Goal: Navigation & Orientation: Find specific page/section

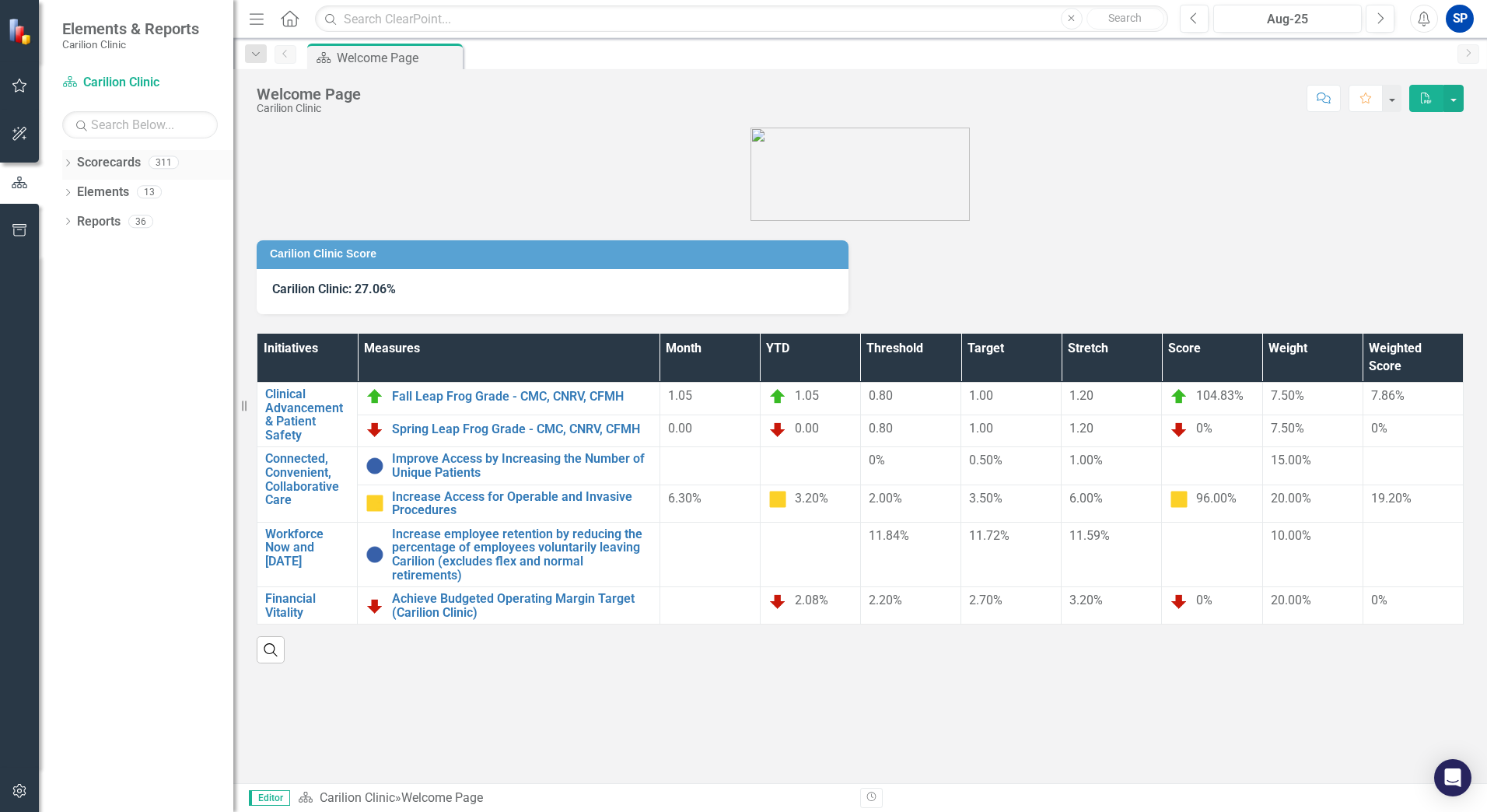
click at [65, 161] on icon "Dropdown" at bounding box center [68, 164] width 11 height 8
click at [74, 196] on icon "Dropdown" at bounding box center [75, 191] width 12 height 9
click at [153, 219] on link "Department of FCM" at bounding box center [168, 222] width 132 height 18
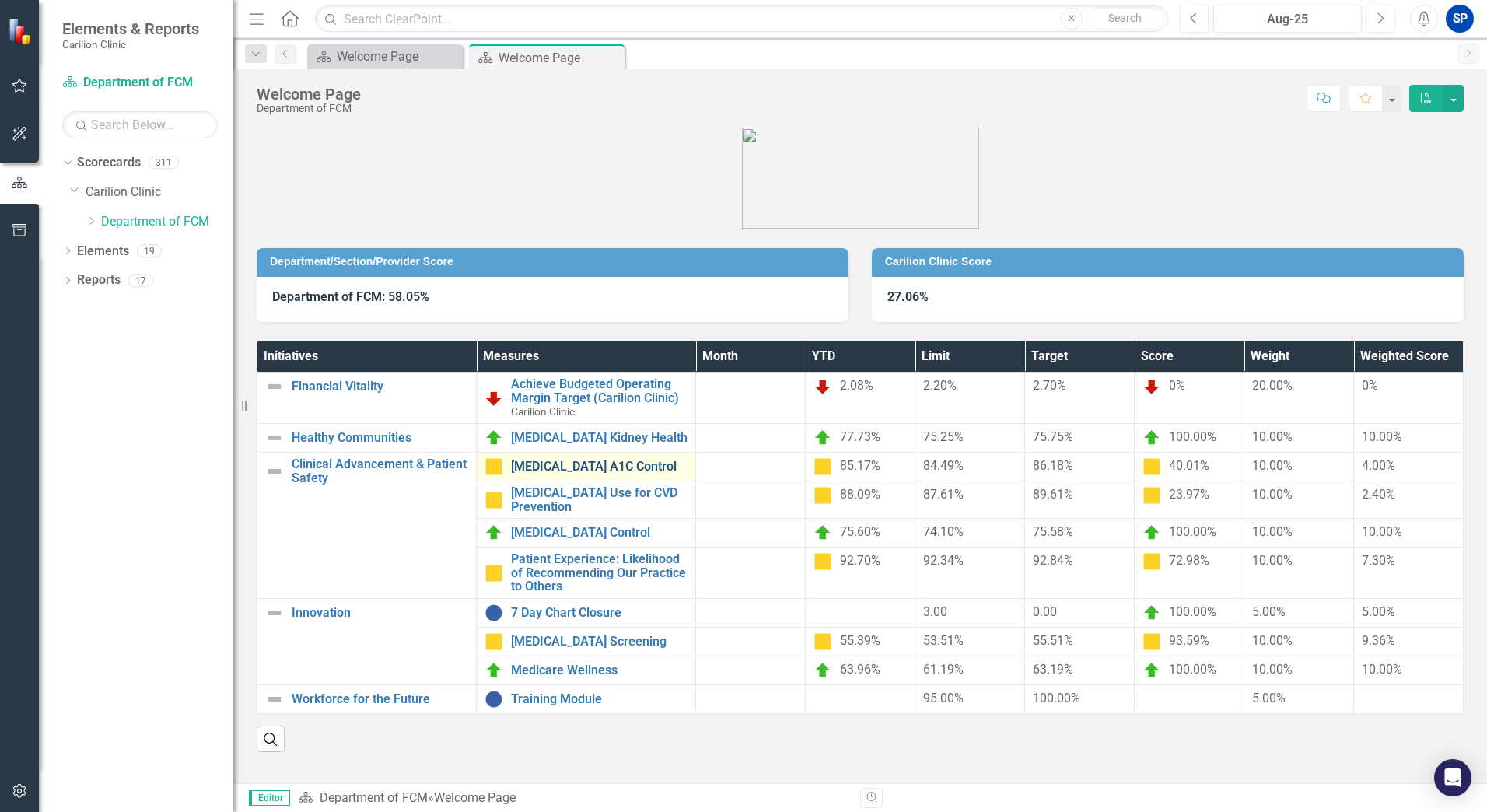
click at [569, 464] on link "[MEDICAL_DATA] A1C Control" at bounding box center [600, 466] width 177 height 14
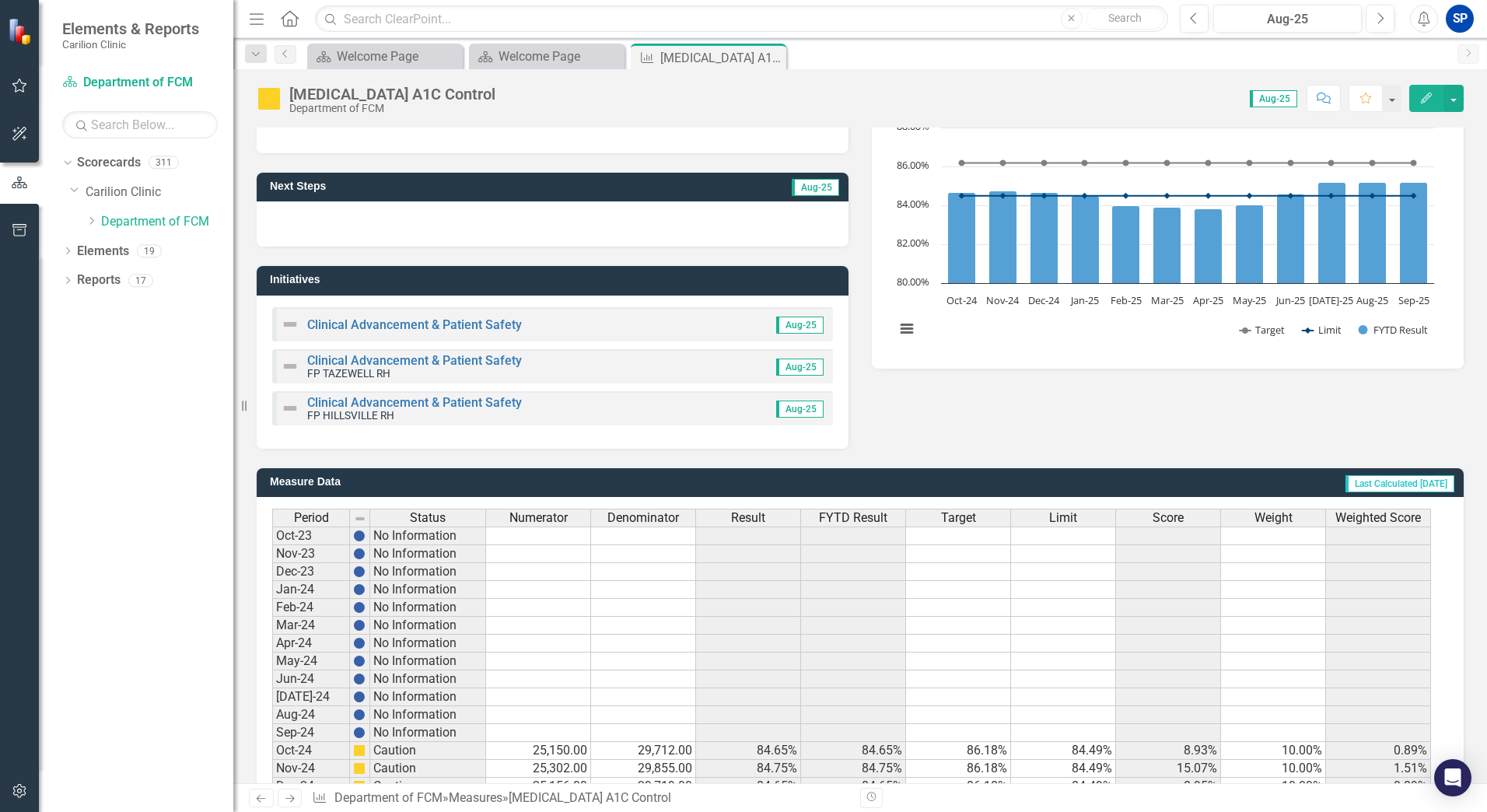
scroll to position [121, 0]
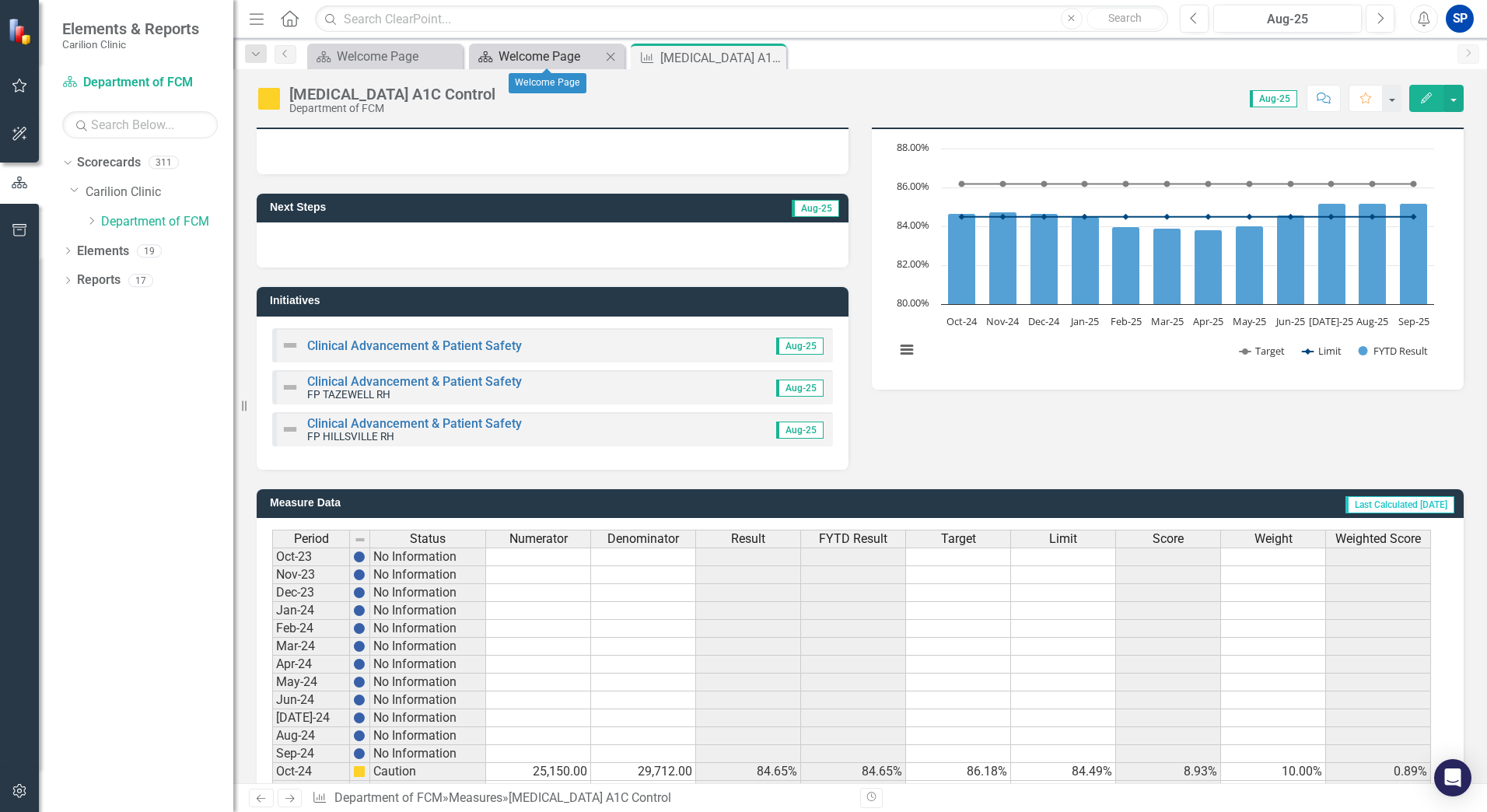
click at [566, 51] on div "Welcome Page" at bounding box center [550, 56] width 102 height 20
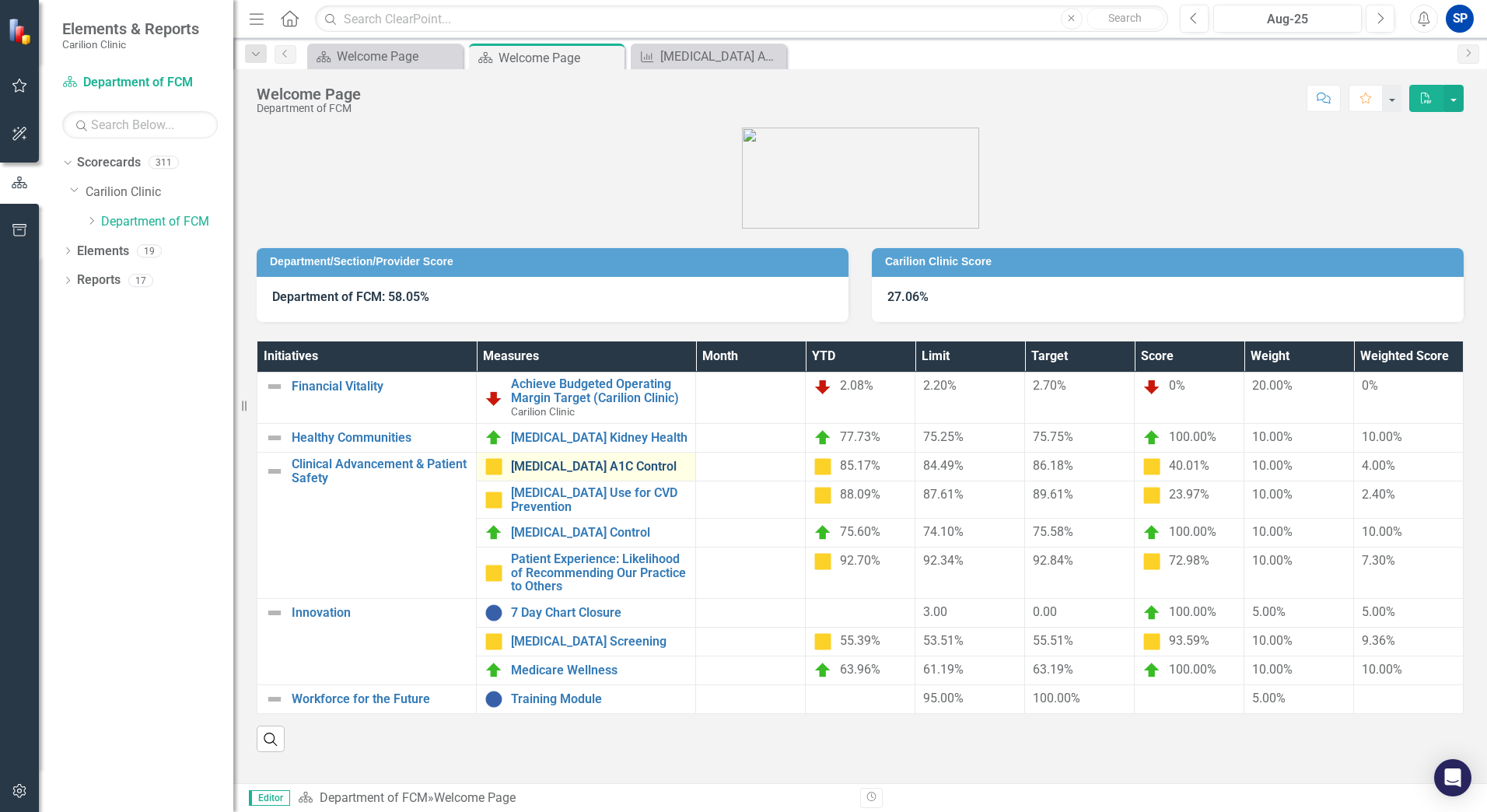
click at [580, 467] on link "[MEDICAL_DATA] A1C Control" at bounding box center [600, 466] width 177 height 14
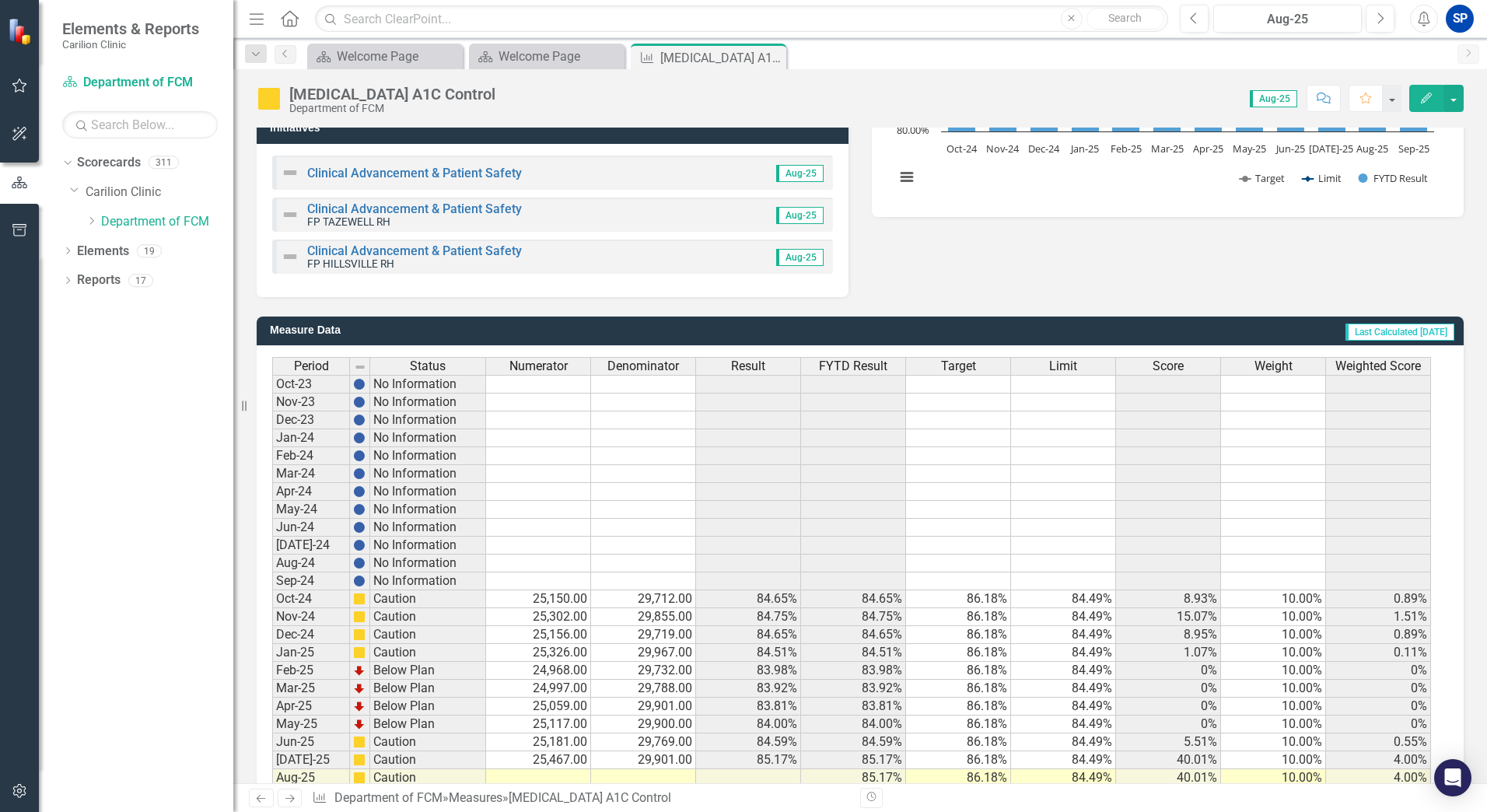
scroll to position [311, 0]
